Goal: Task Accomplishment & Management: Manage account settings

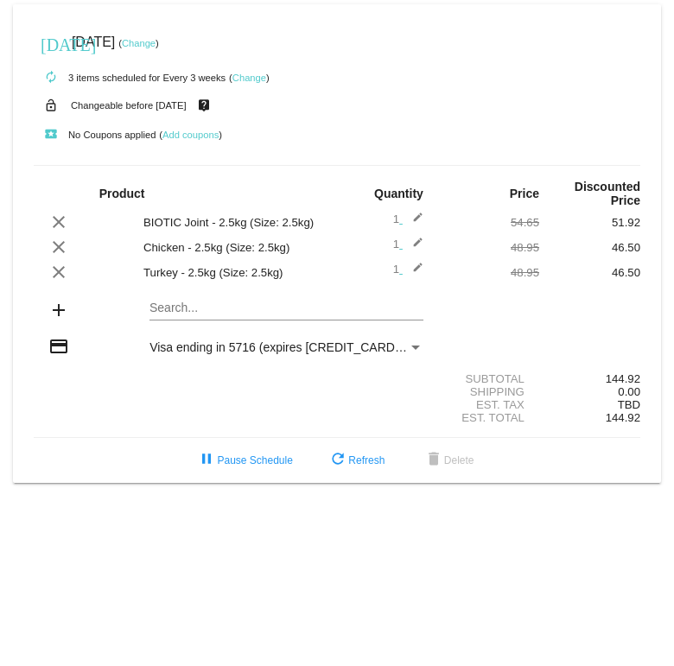
click at [156, 47] on link "Change" at bounding box center [139, 43] width 34 height 10
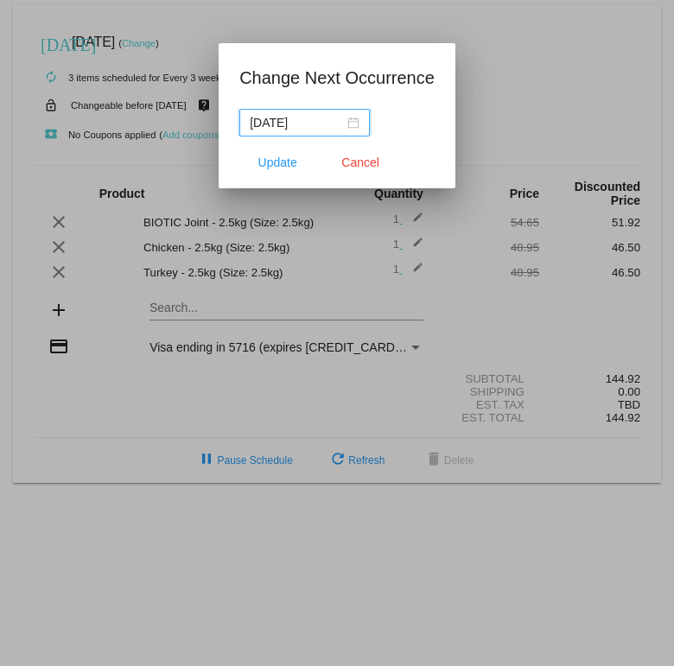
click at [305, 120] on input "[DATE]" at bounding box center [297, 122] width 94 height 19
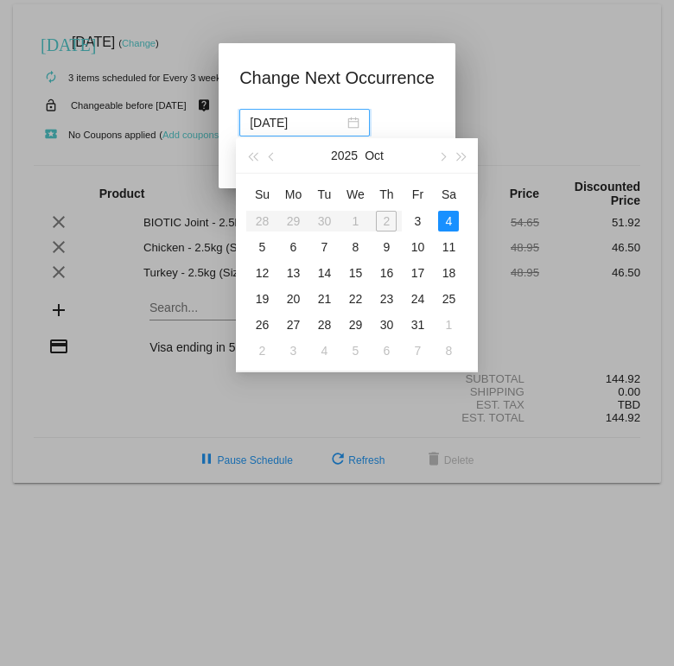
click at [391, 245] on div "9" at bounding box center [386, 247] width 21 height 21
type input "[DATE]"
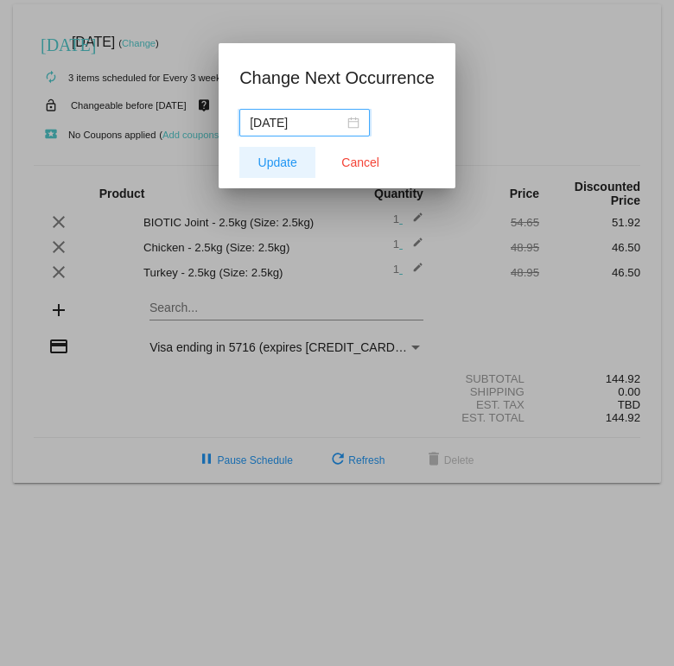
click at [271, 160] on span "Update" at bounding box center [277, 163] width 39 height 14
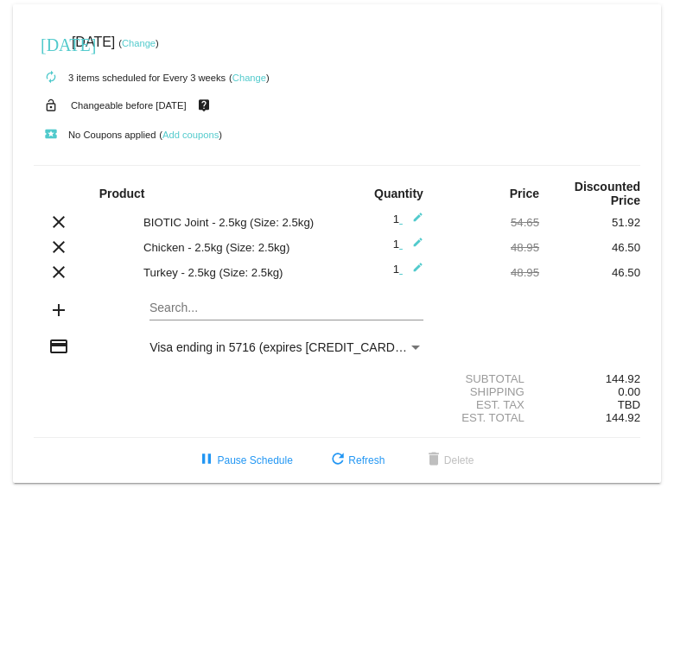
click at [60, 283] on mat-icon "clear" at bounding box center [58, 272] width 21 height 21
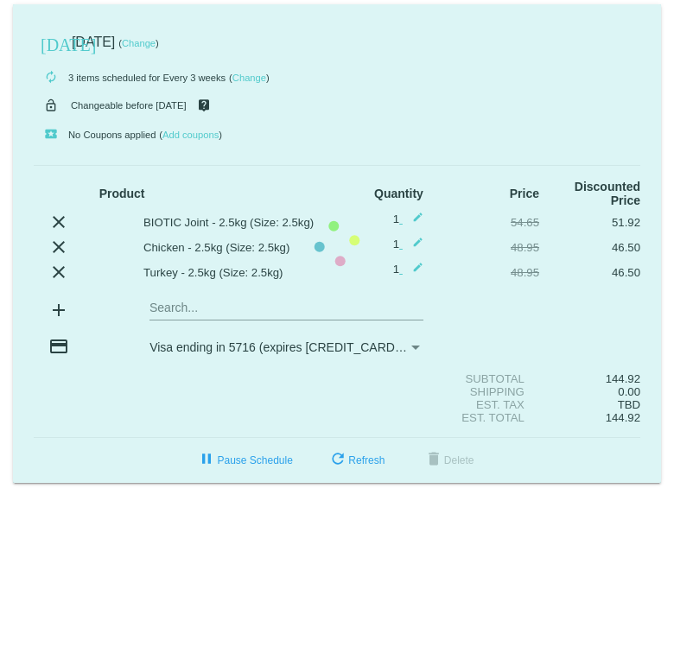
click at [165, 318] on mat-card "[DATE] [DATE] ( Change ) autorenew 3 items scheduled for Every 3 weeks ( Change…" at bounding box center [337, 243] width 648 height 479
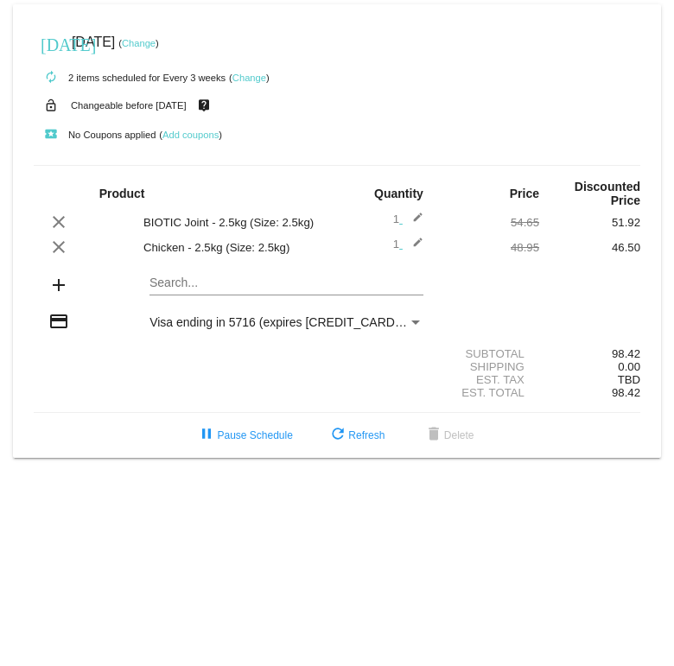
click at [181, 324] on mat-card "[DATE] [DATE] ( Change ) autorenew 2 items scheduled for Every 3 weeks ( Change…" at bounding box center [337, 231] width 648 height 454
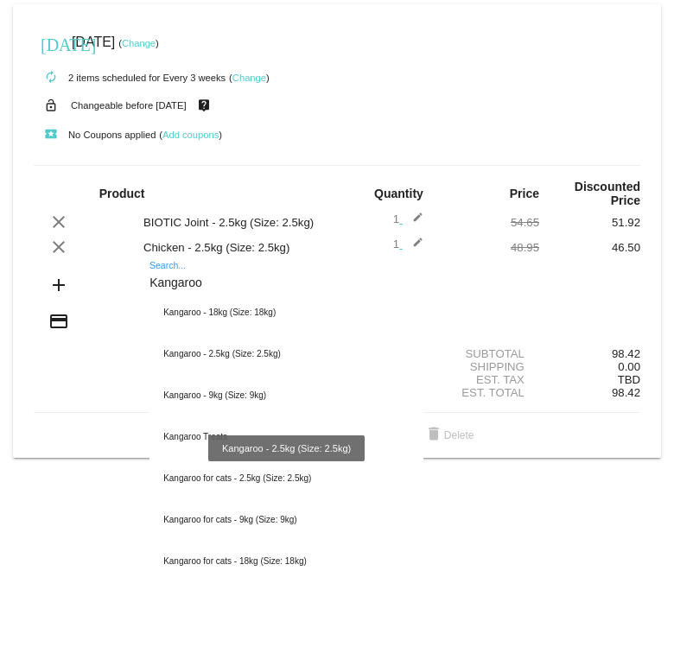
type input "Kangaroo"
click at [239, 375] on div "Kangaroo - 2.5kg (Size: 2.5kg)" at bounding box center [287, 354] width 274 height 41
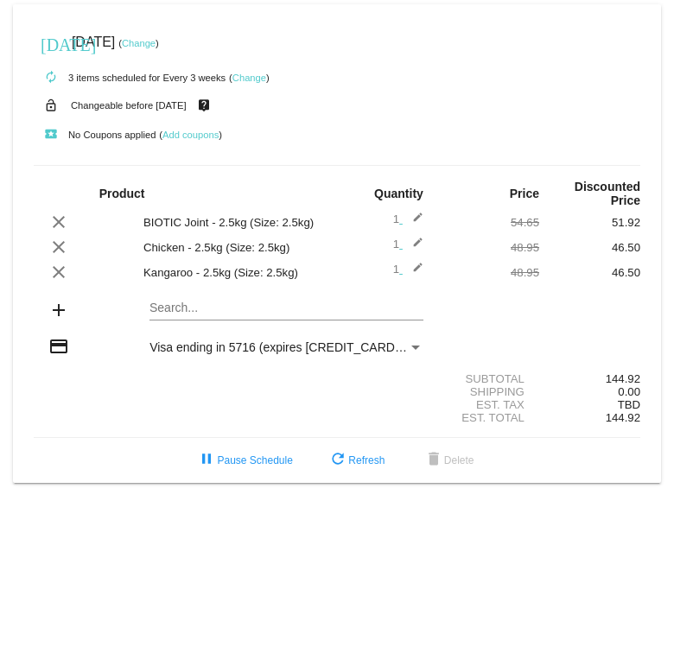
click at [156, 40] on link "Change" at bounding box center [139, 43] width 34 height 10
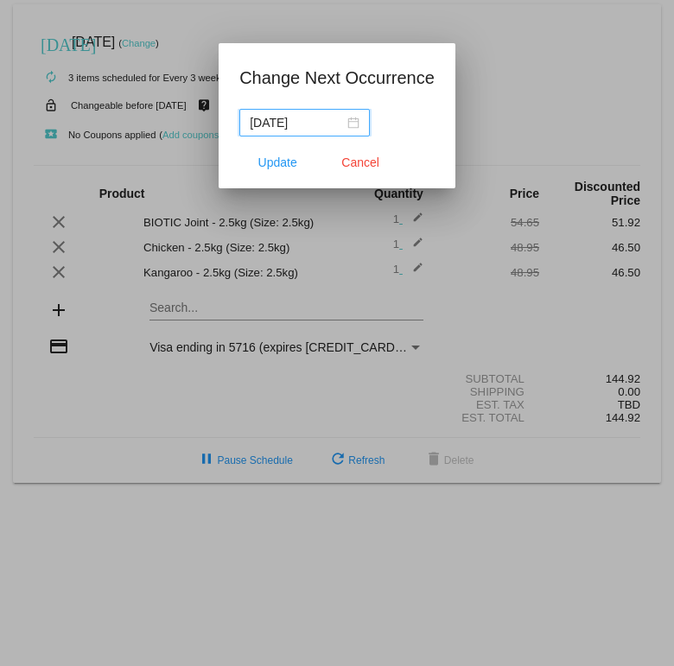
click at [286, 121] on input "[DATE]" at bounding box center [297, 122] width 94 height 19
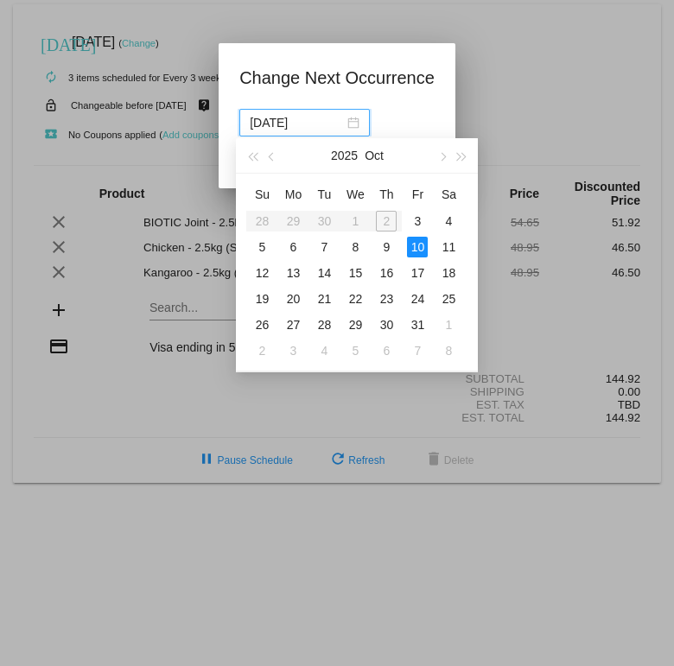
click at [416, 277] on div "17" at bounding box center [417, 273] width 21 height 21
type input "[DATE]"
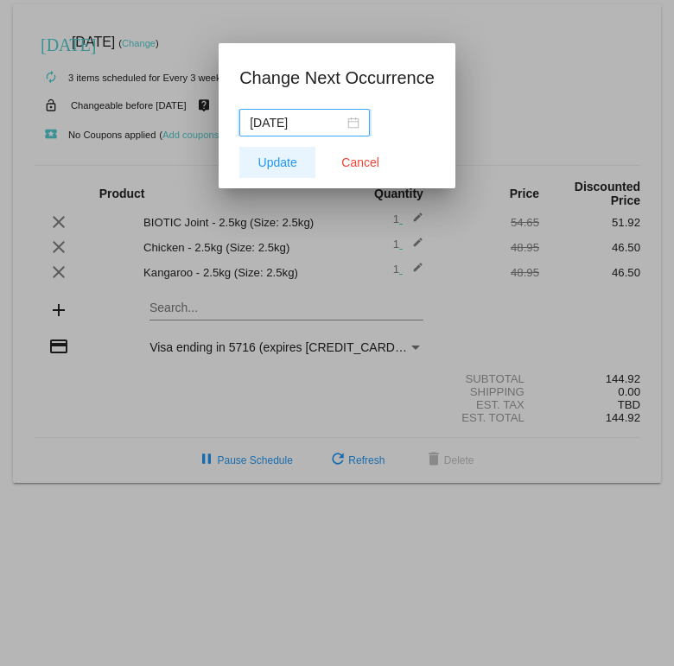
click at [271, 169] on span "Update" at bounding box center [277, 163] width 39 height 14
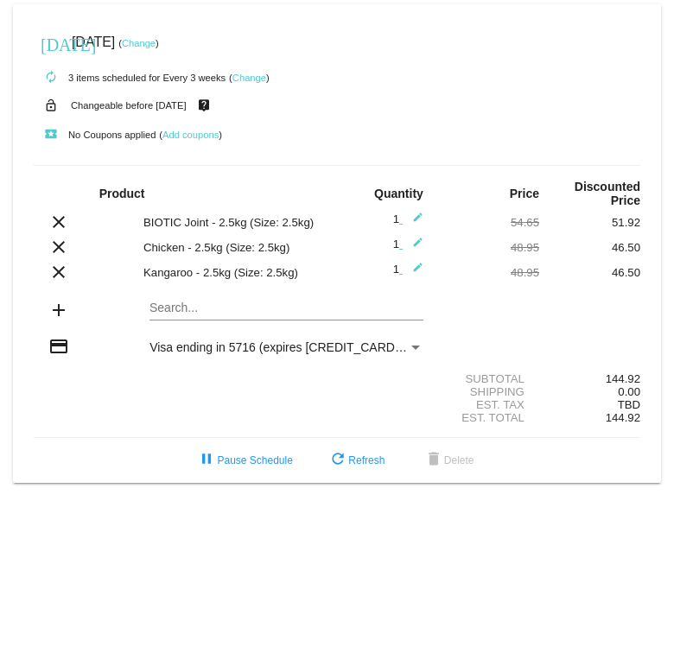
click at [189, 254] on div "Chicken - 2.5kg (Size: 2.5kg)" at bounding box center [236, 247] width 202 height 13
click at [63, 258] on mat-icon "clear" at bounding box center [58, 247] width 21 height 21
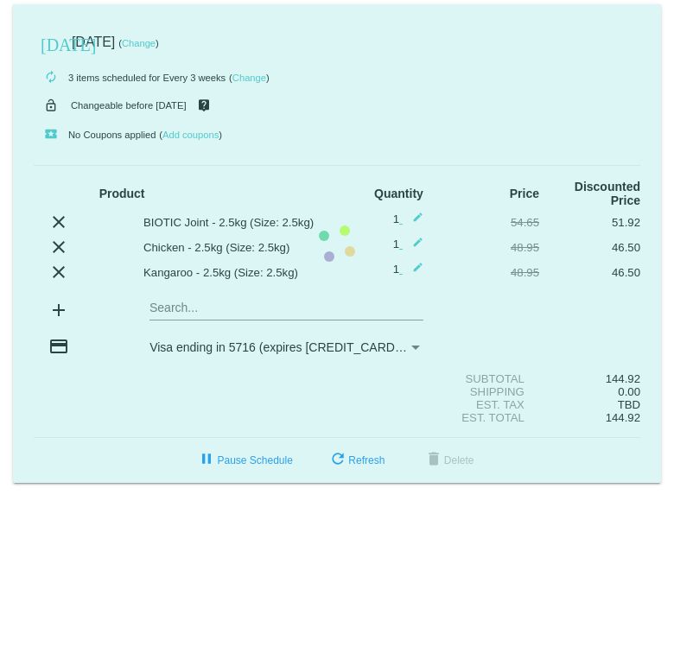
click at [164, 278] on mat-card "[DATE] [DATE] ( Change ) autorenew 3 items scheduled for Every 3 weeks ( Change…" at bounding box center [337, 243] width 648 height 479
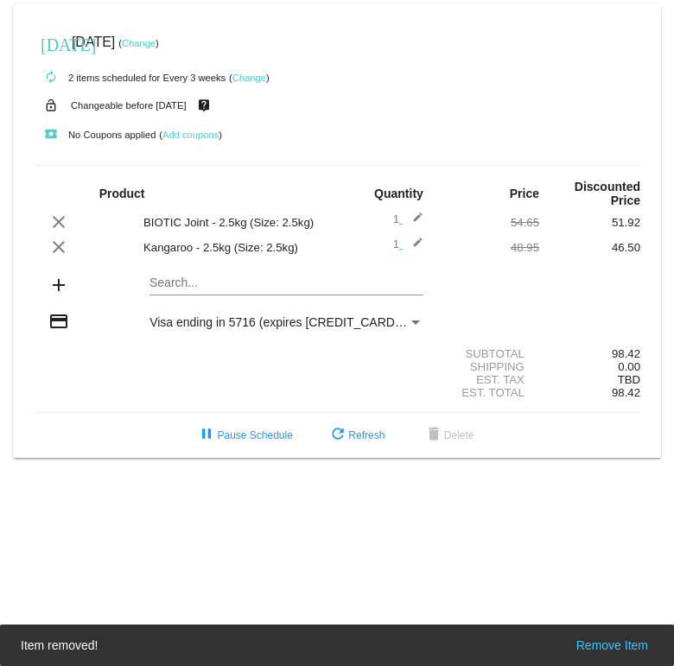
click at [172, 321] on mat-card "[DATE] [DATE] ( Change ) autorenew 2 items scheduled for Every 3 weeks ( Change…" at bounding box center [337, 231] width 648 height 454
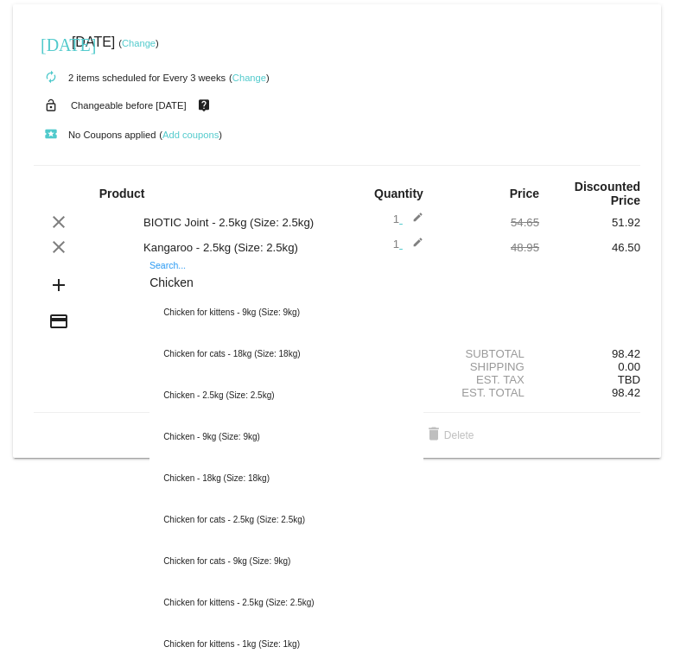
scroll to position [39, 0]
type input "Chicken"
click at [214, 438] on div "Chicken - 9kg (Size: 9kg)" at bounding box center [287, 437] width 274 height 41
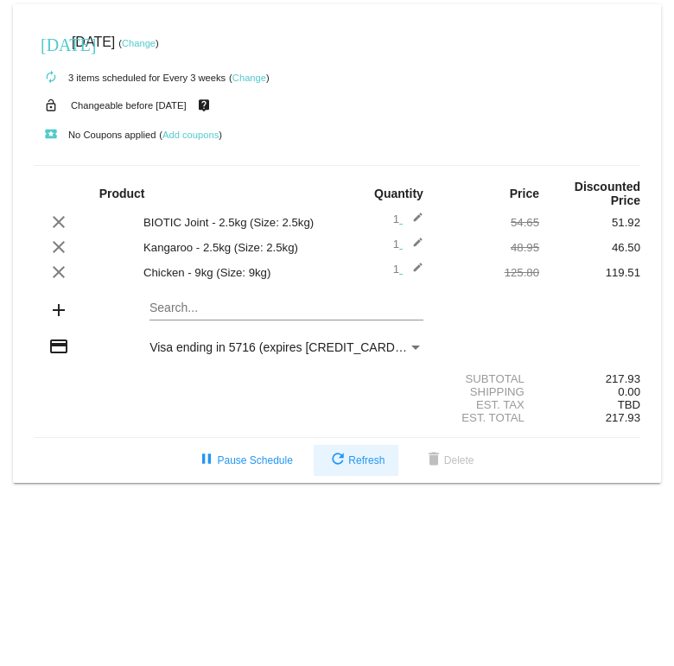
click at [353, 476] on button "refresh Refresh" at bounding box center [356, 460] width 85 height 31
